Goal: Find specific page/section: Find specific page/section

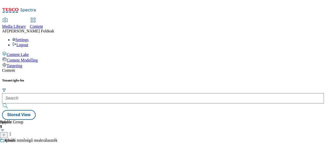
scroll to position [43, 0]
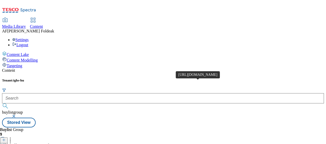
click at [49, 144] on div "https://www.coca-cola.com/hu/hu/offerings/star-wars" at bounding box center [27, 146] width 45 height 5
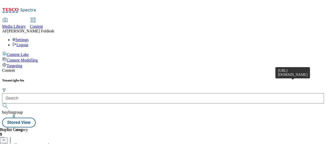
click at [49, 144] on div "https://www.coca-cola.com/hu/hu/offerings/star-wars" at bounding box center [27, 146] width 45 height 5
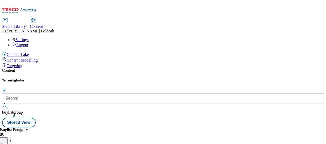
drag, startPoint x: 277, startPoint y: 82, endPoint x: 208, endPoint y: 24, distance: 90.3
click at [208, 68] on div "Content" at bounding box center [163, 70] width 322 height 5
